Goal: Task Accomplishment & Management: Manage account settings

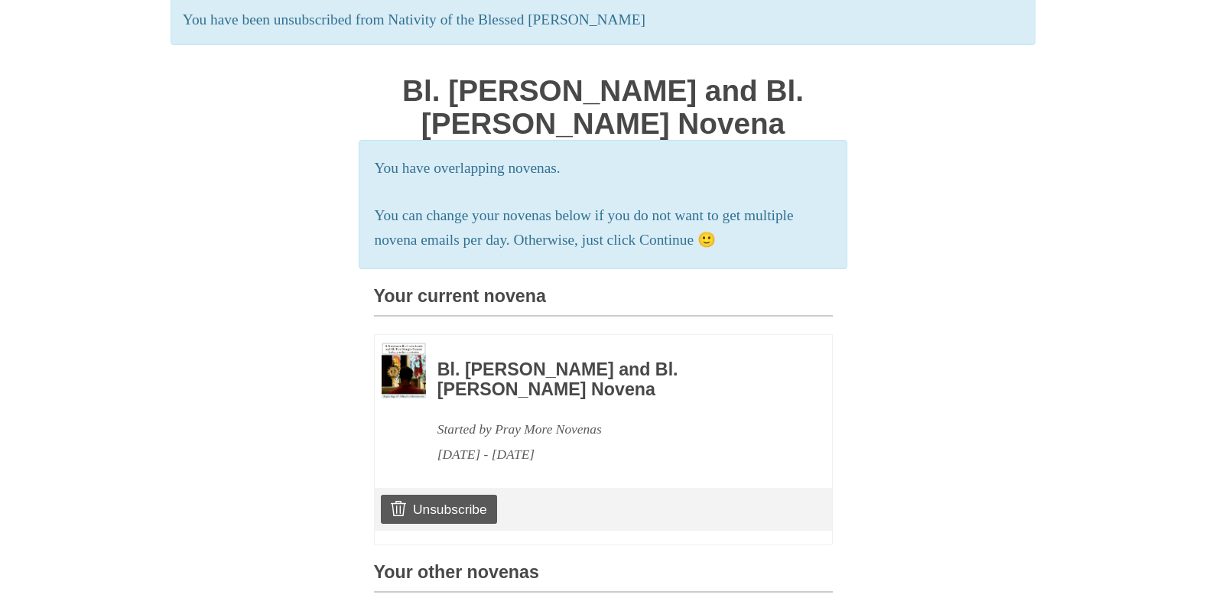
scroll to position [306, 0]
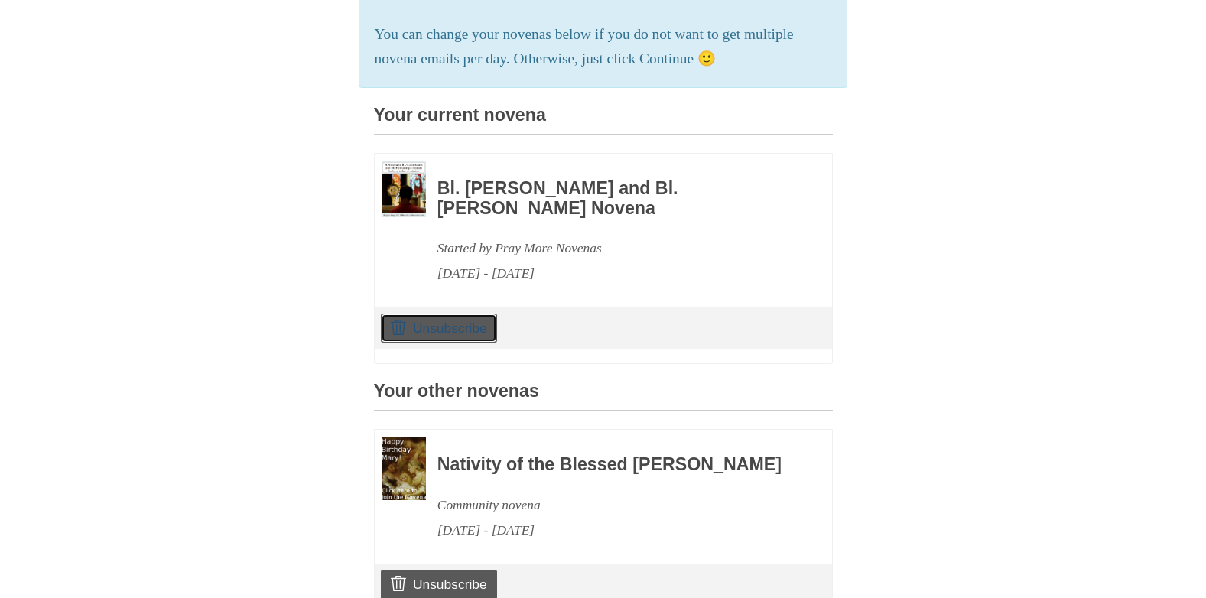
drag, startPoint x: 421, startPoint y: 346, endPoint x: 679, endPoint y: 80, distance: 371.5
click at [422, 343] on link "Unsubscribe" at bounding box center [438, 328] width 115 height 29
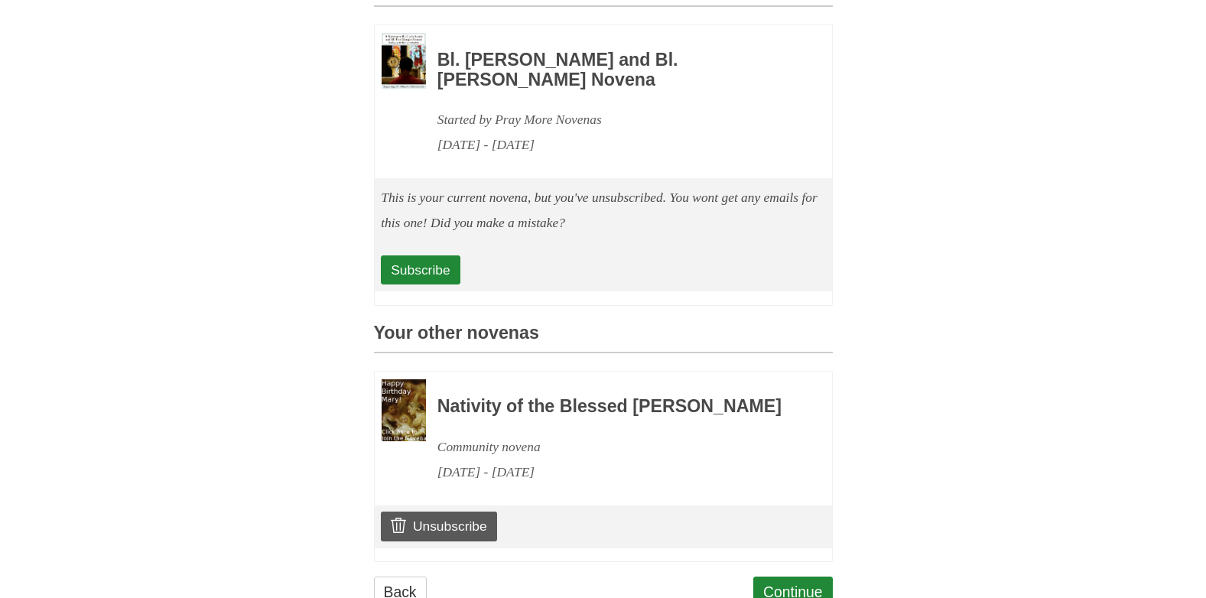
scroll to position [534, 0]
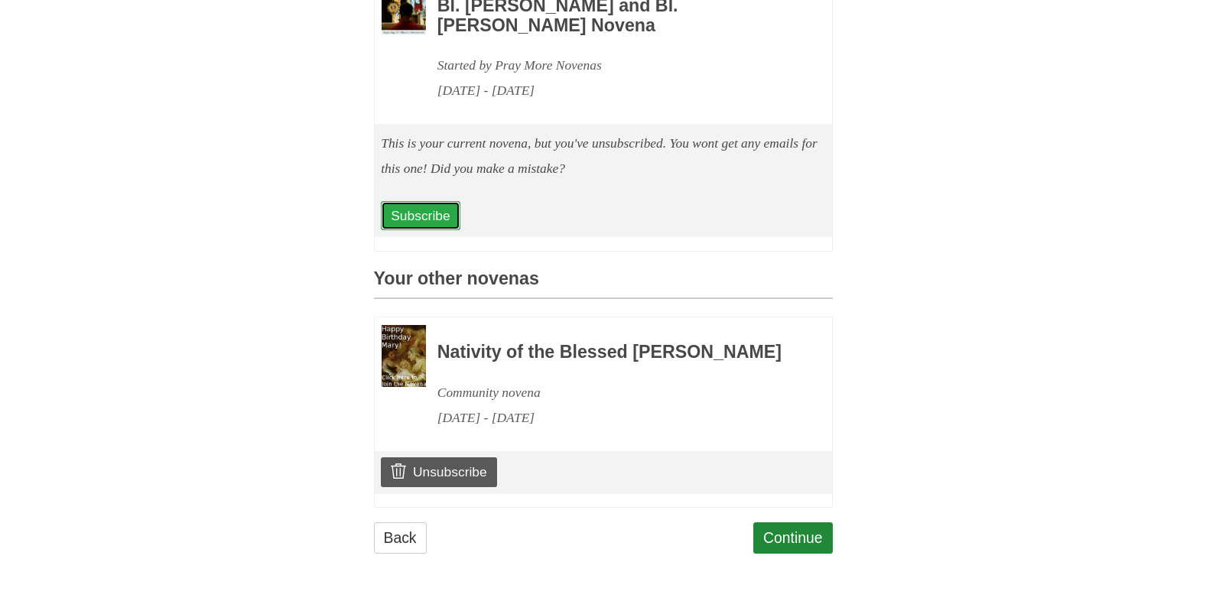
click at [415, 201] on link "Subscribe" at bounding box center [420, 215] width 79 height 29
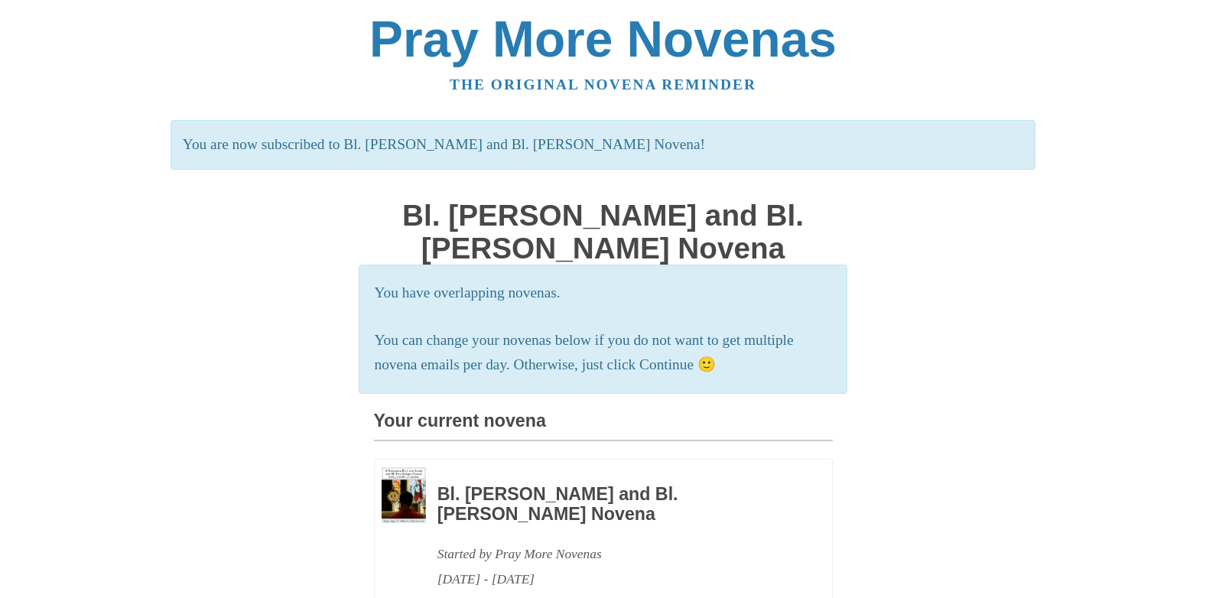
drag, startPoint x: 1035, startPoint y: 386, endPoint x: 1056, endPoint y: 387, distance: 20.7
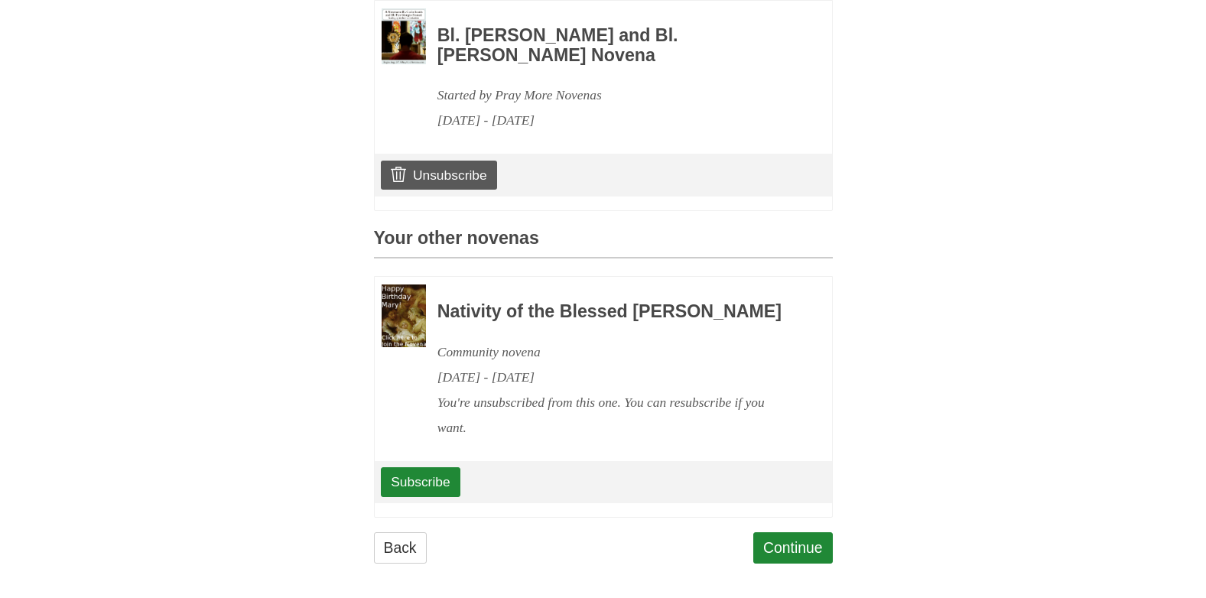
scroll to position [514, 0]
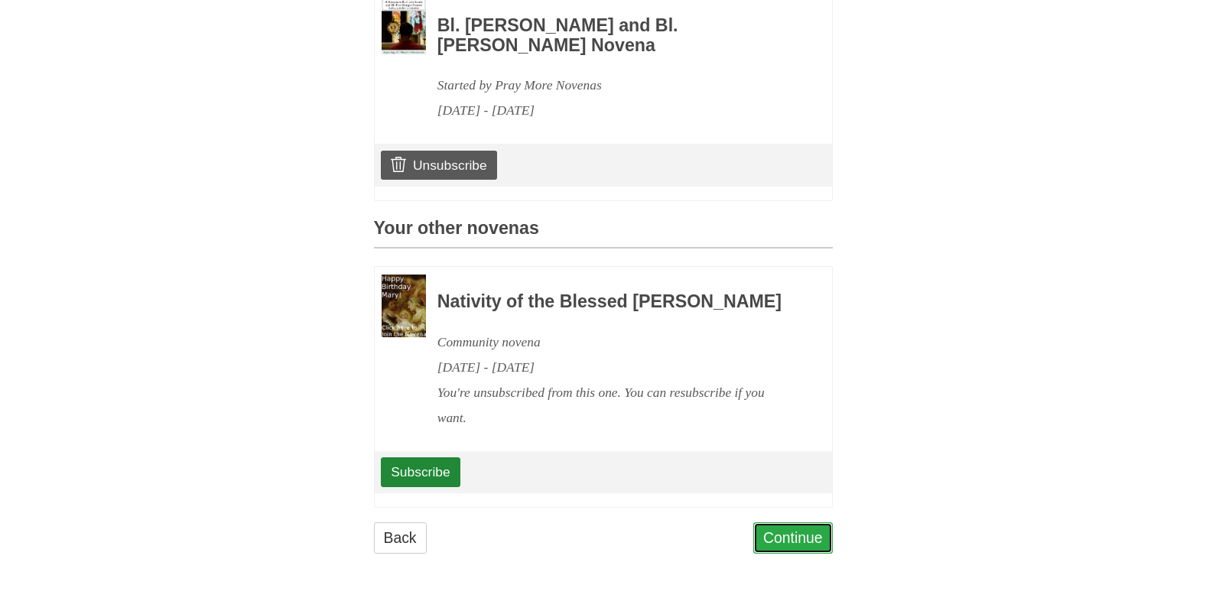
click at [785, 538] on link "Continue" at bounding box center [793, 537] width 80 height 31
